Goal: Information Seeking & Learning: Learn about a topic

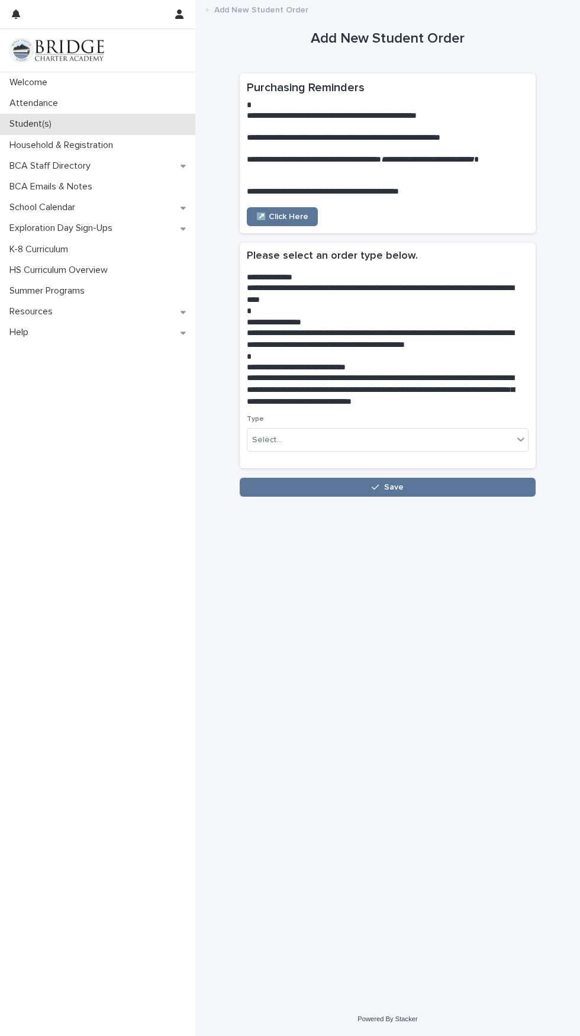
click at [51, 122] on p "Student(s)" at bounding box center [33, 123] width 56 height 11
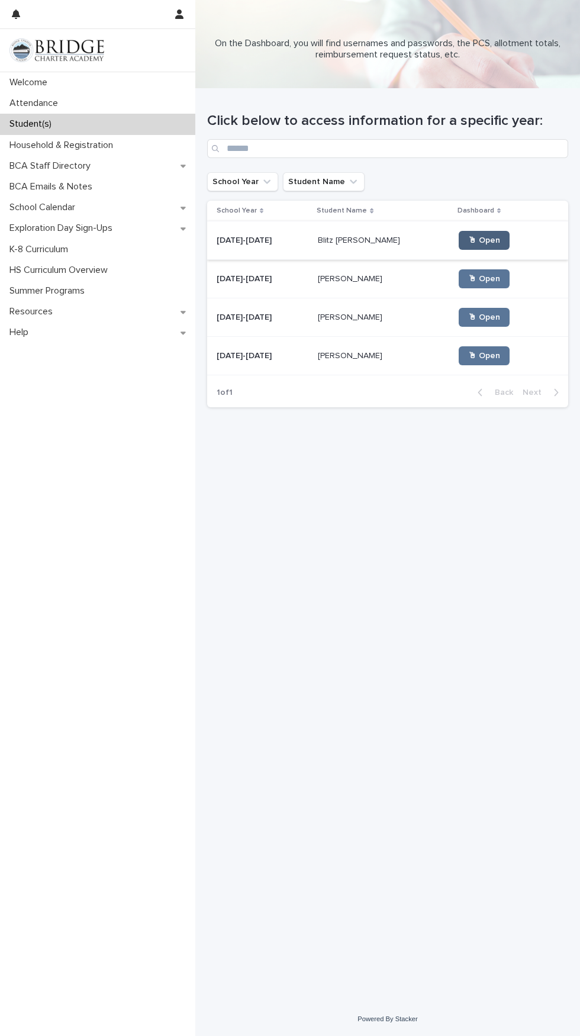
click at [468, 240] on span "🖱 Open" at bounding box center [484, 240] width 32 height 8
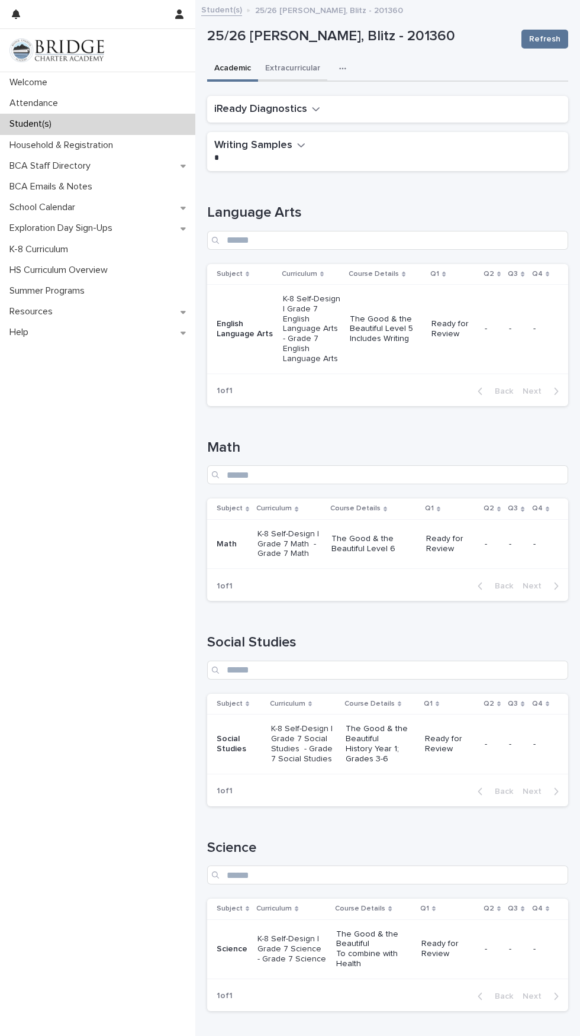
click at [296, 67] on button "Extracurricular" at bounding box center [292, 69] width 69 height 25
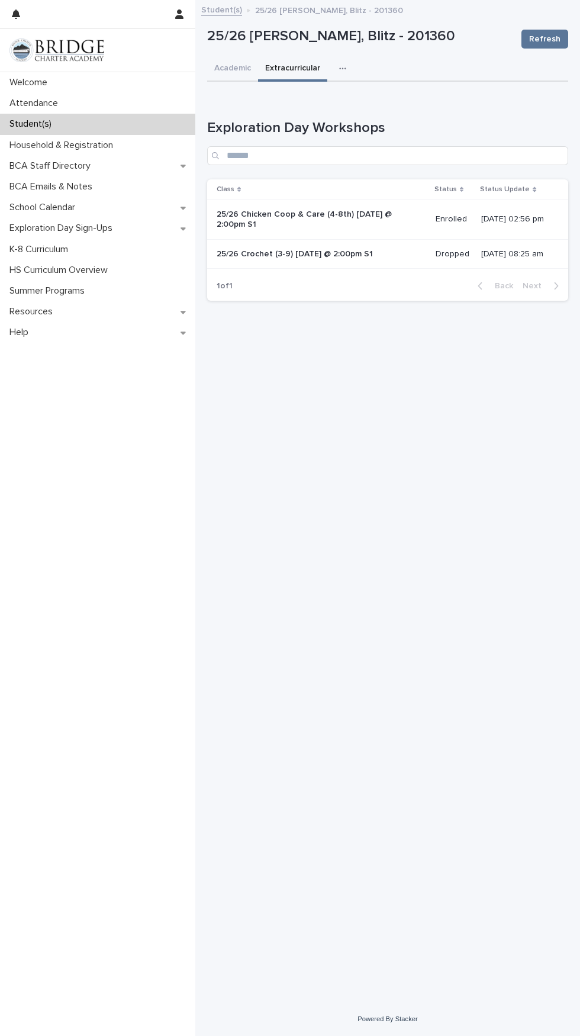
click at [50, 121] on p "Student(s)" at bounding box center [33, 123] width 56 height 11
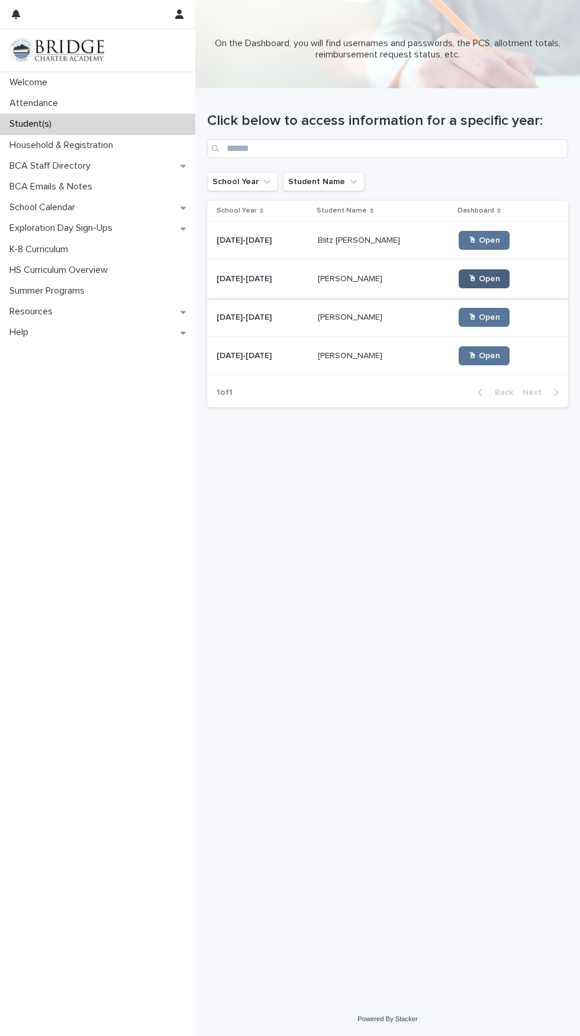
click at [468, 280] on span "🖱 Open" at bounding box center [484, 279] width 32 height 8
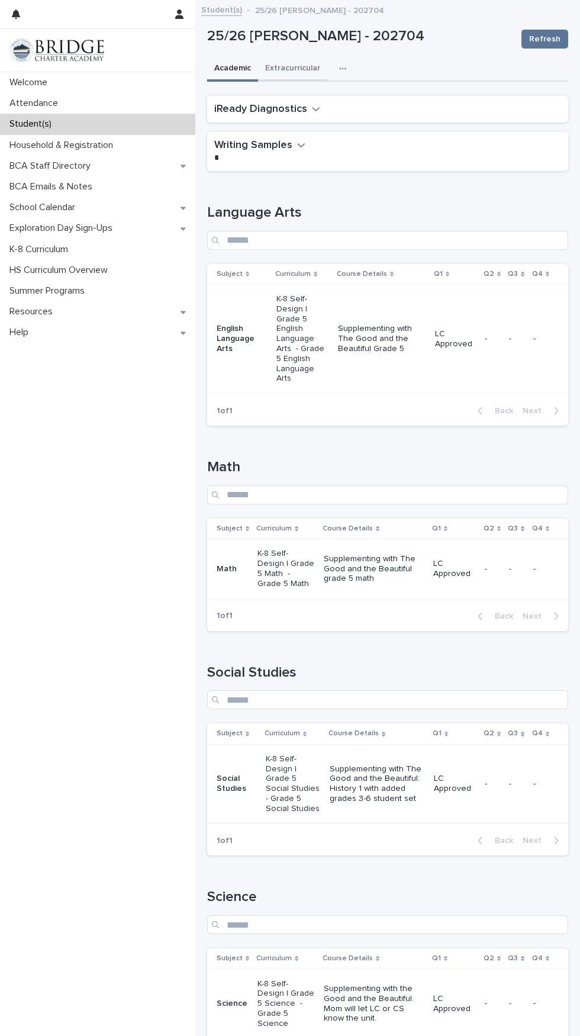
click at [298, 64] on button "Extracurricular" at bounding box center [292, 69] width 69 height 25
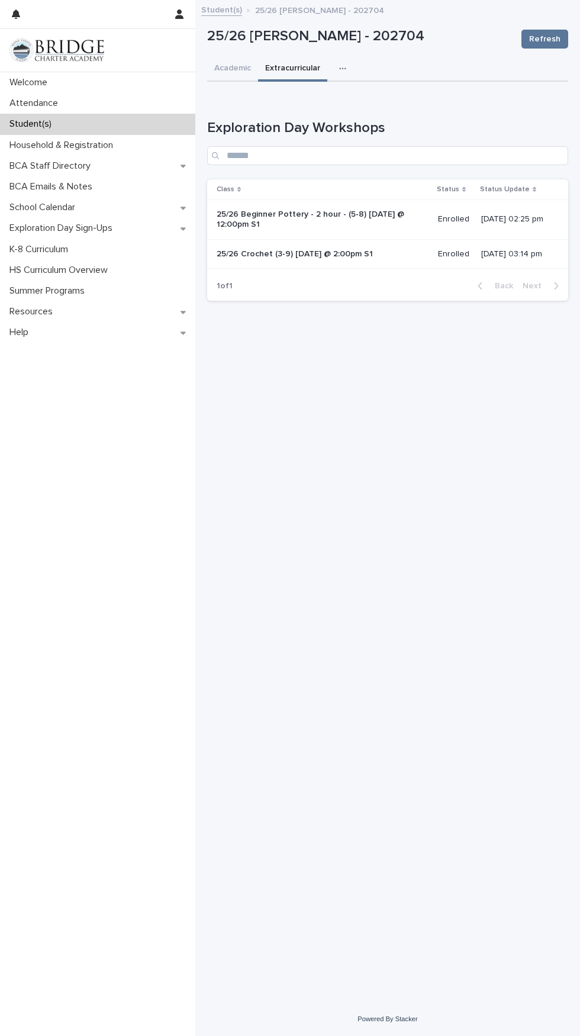
click at [311, 219] on p "25/26 Beginner Pottery - 2 hour - (5-8) [DATE] @ 12:00pm S1" at bounding box center [315, 219] width 197 height 20
